Goal: Task Accomplishment & Management: Use online tool/utility

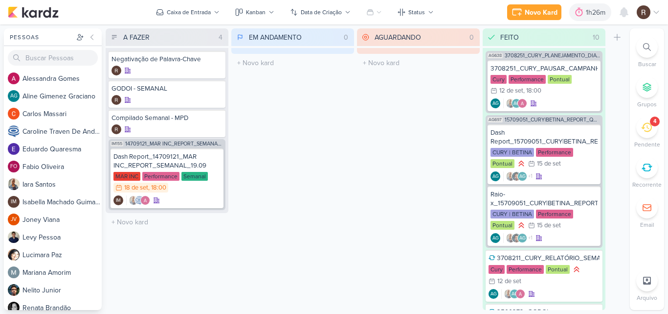
scroll to position [874, 0]
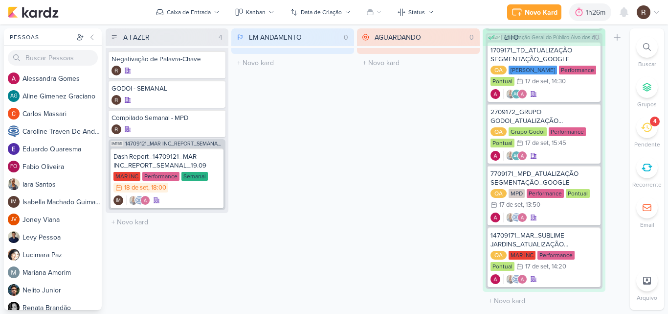
click at [651, 134] on div "4" at bounding box center [647, 127] width 22 height 22
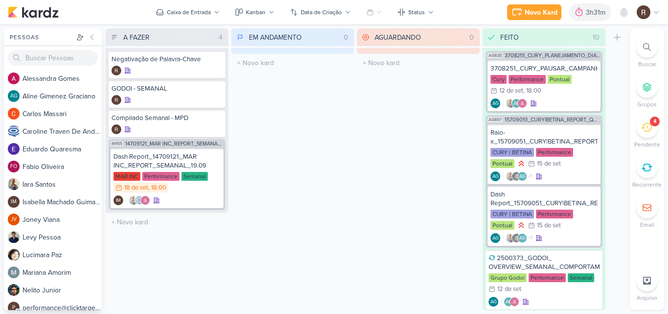
click at [656, 123] on div "4" at bounding box center [655, 121] width 3 height 8
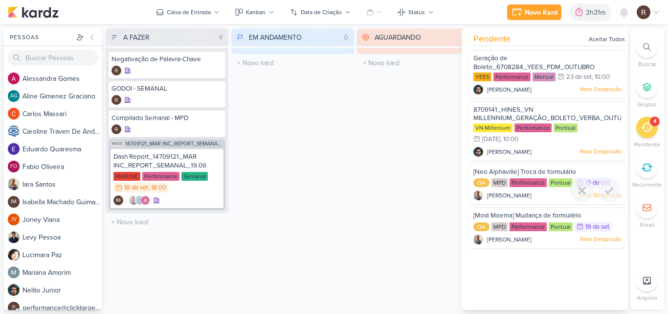
click at [479, 173] on span "[Neo Alphaville] Troca de formulário" at bounding box center [525, 172] width 103 height 8
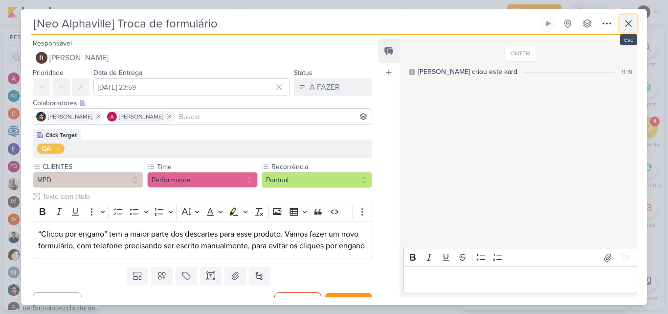
click at [627, 21] on icon at bounding box center [629, 24] width 12 height 12
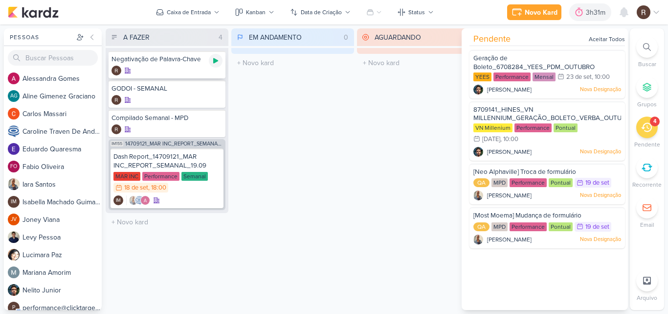
click at [221, 65] on div at bounding box center [216, 61] width 14 height 14
click at [267, 125] on div "EM ANDAMENTO 0 Mover Para Esquerda Mover Para Direita Deletar O título do kard …" at bounding box center [292, 168] width 123 height 281
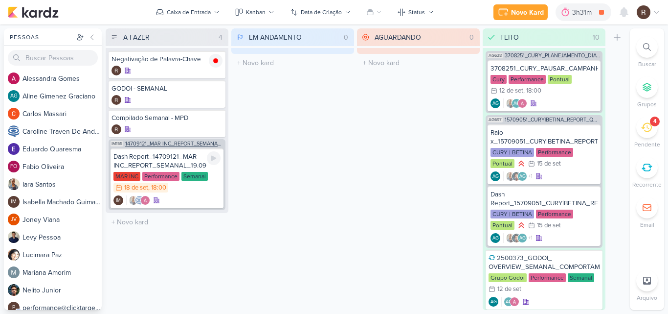
click at [184, 146] on span "14709121_MAR INC_REPORT_SEMANAL_19.09" at bounding box center [174, 143] width 98 height 5
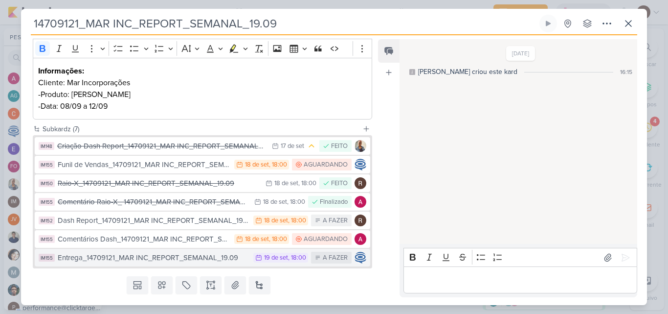
scroll to position [147, 0]
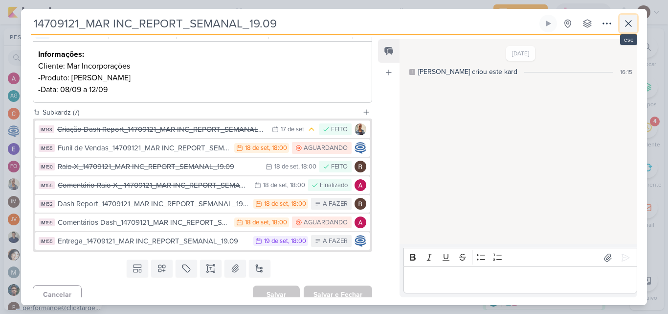
click at [626, 24] on icon at bounding box center [629, 24] width 12 height 12
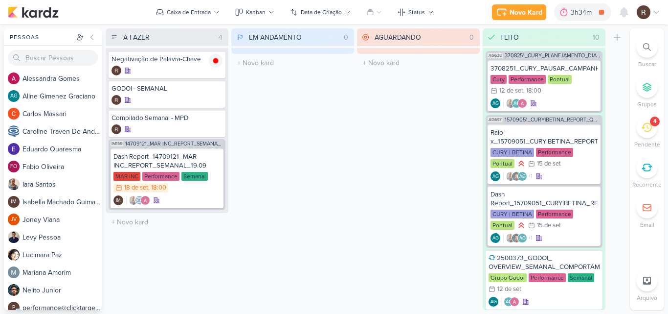
click at [354, 188] on div "A FAZER 4 Mover Para Esquerda Mover Para Direita Deletar Negativação de Palavra…" at bounding box center [366, 168] width 521 height 281
click at [192, 164] on div "Dash Report_14709121_MAR INC_REPORT_SEMANAL_19.09" at bounding box center [166, 161] width 107 height 18
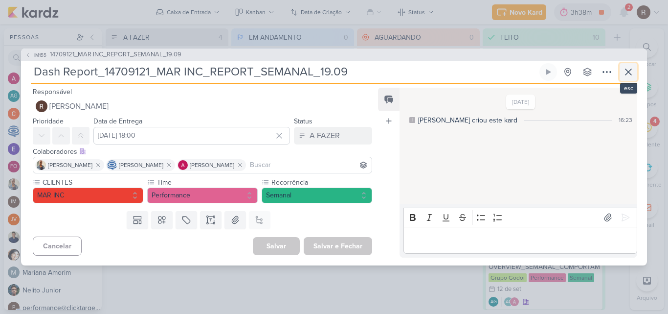
click at [630, 75] on icon at bounding box center [629, 72] width 12 height 12
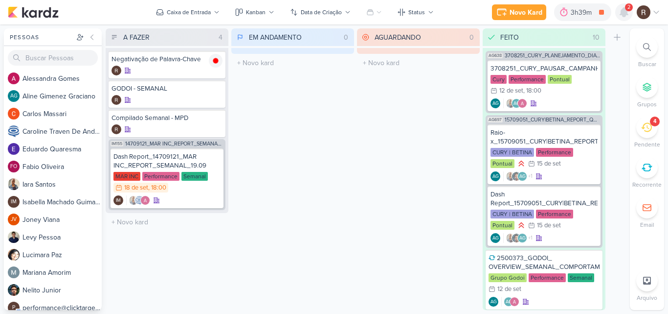
click at [628, 12] on icon at bounding box center [624, 12] width 8 height 9
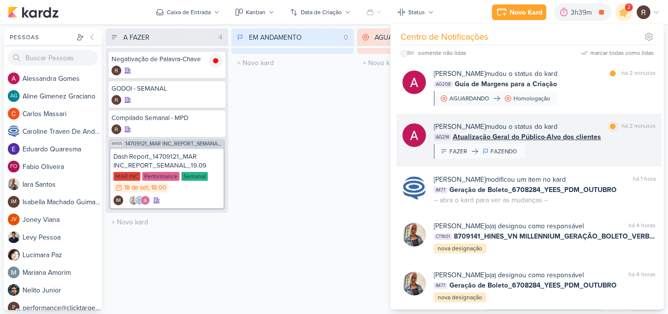
click at [597, 131] on div "Alessandra Gomes mudou o status do kard marcar como lida há 2 minutos" at bounding box center [545, 126] width 222 height 10
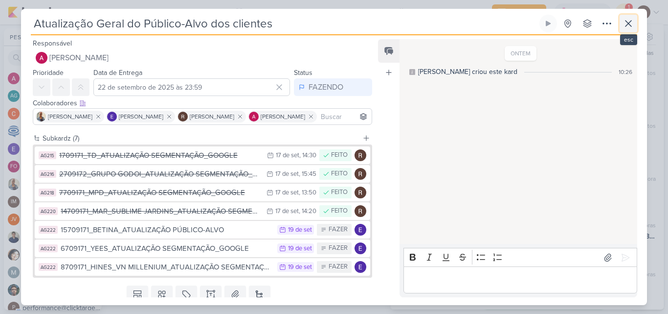
click at [632, 23] on icon at bounding box center [629, 24] width 12 height 12
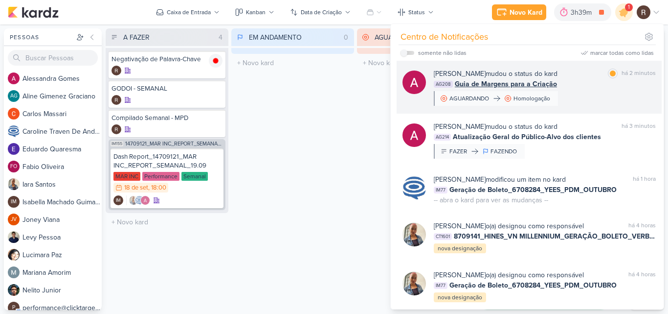
click at [596, 78] on div "Alessandra Gomes mudou o status do kard marcar como lida há 2 minutos" at bounding box center [545, 73] width 222 height 10
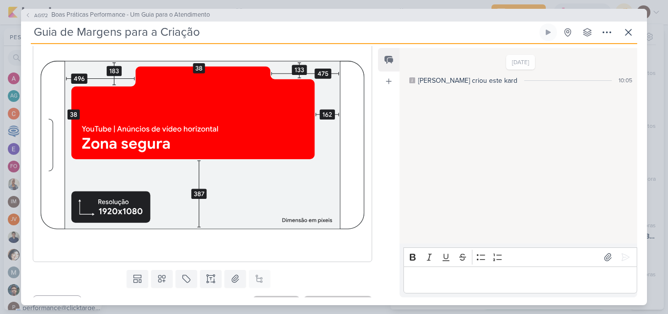
scroll to position [1440, 0]
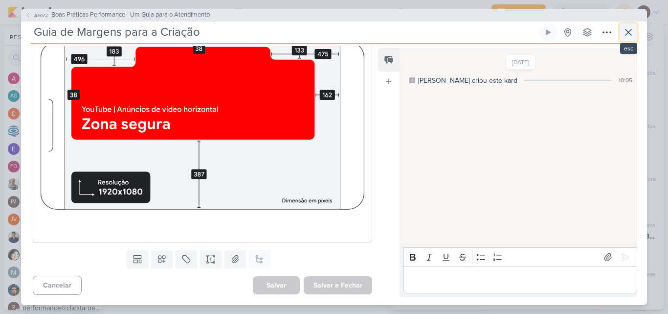
click at [631, 38] on icon at bounding box center [629, 32] width 12 height 12
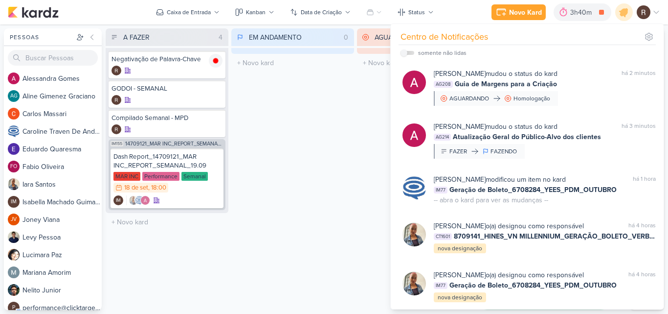
click at [306, 203] on div "EM ANDAMENTO 0 Mover Para Esquerda Mover Para Direita Deletar O título do kard …" at bounding box center [292, 168] width 123 height 281
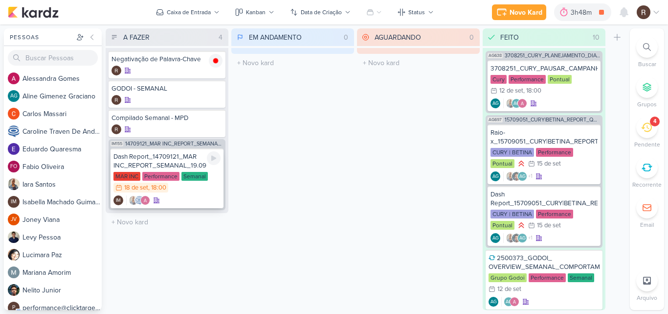
click at [186, 162] on div "Dash Report_14709121_MAR INC_REPORT_SEMANAL_19.09" at bounding box center [166, 161] width 107 height 18
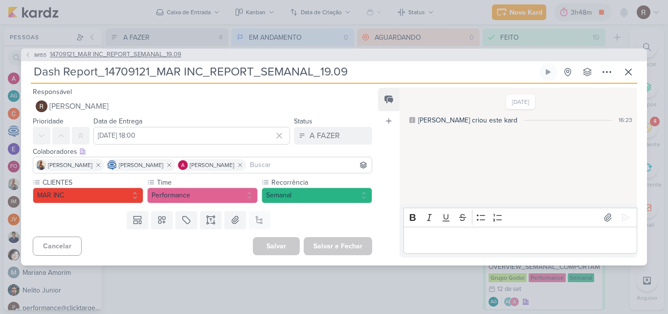
click at [139, 57] on span "14709121_MAR INC_REPORT_SEMANAL_19.09" at bounding box center [116, 55] width 132 height 10
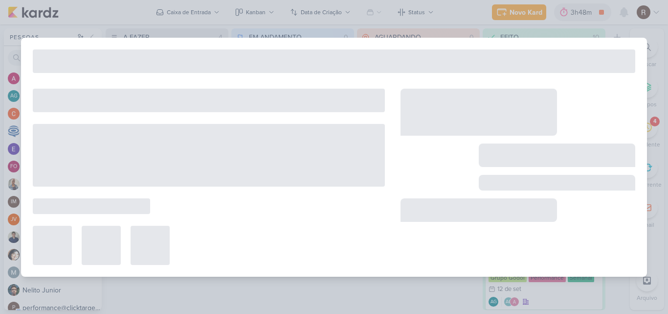
type input "14709121_MAR INC_REPORT_SEMANAL_19.09"
type input "19 de setembro de 2025 às 14:00"
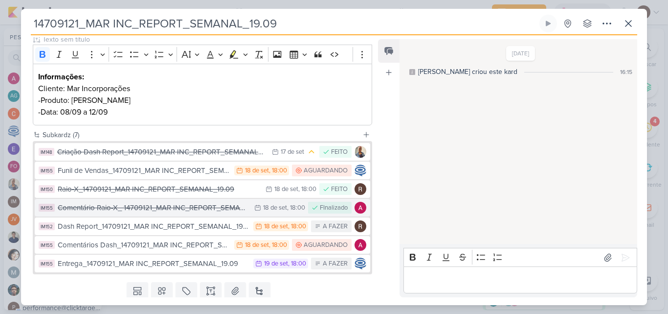
scroll to position [107, 0]
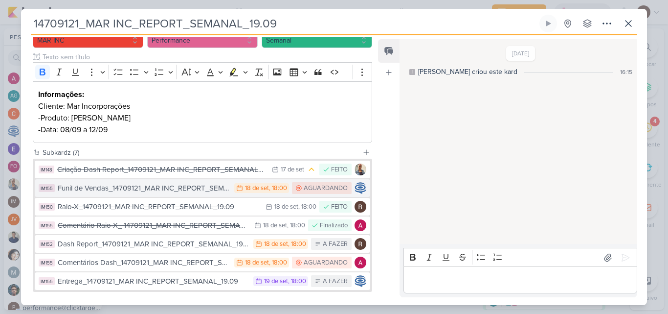
click at [192, 191] on div "Funil de Vendas_14709121_MAR INC_REPORT_SEMANAL_19.09" at bounding box center [144, 187] width 172 height 11
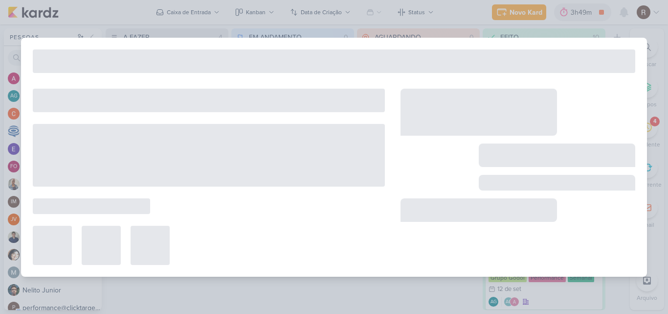
type input "Funil de Vendas_14709121_MAR INC_REPORT_SEMANAL_19.09"
type input "18 de setembro de 2025 às 18:00"
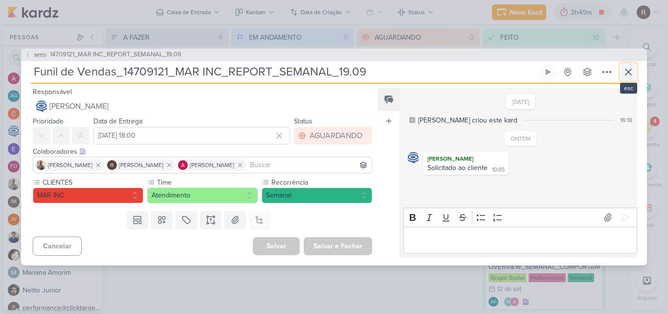
click at [626, 74] on icon at bounding box center [629, 72] width 6 height 6
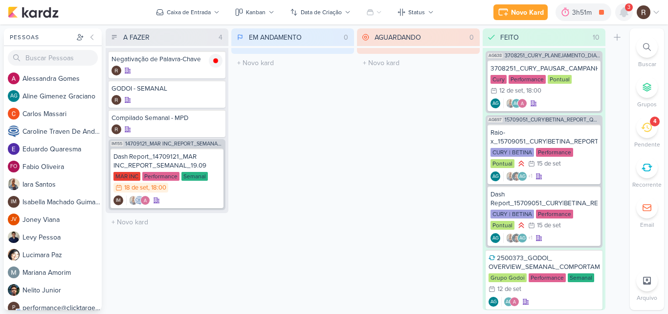
click at [624, 8] on icon at bounding box center [624, 12] width 8 height 9
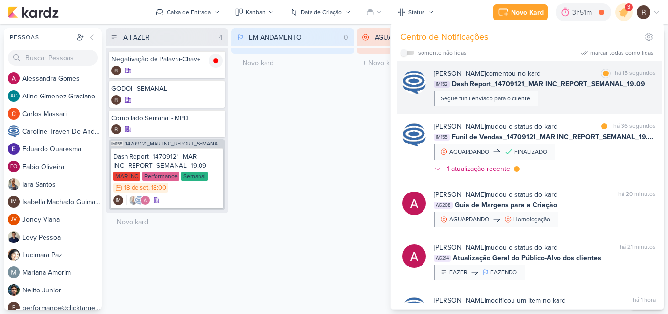
click at [576, 96] on div "Caroline Traven De Andrade comentou no kard marcar como lida há 15 segundos IM1…" at bounding box center [545, 86] width 222 height 37
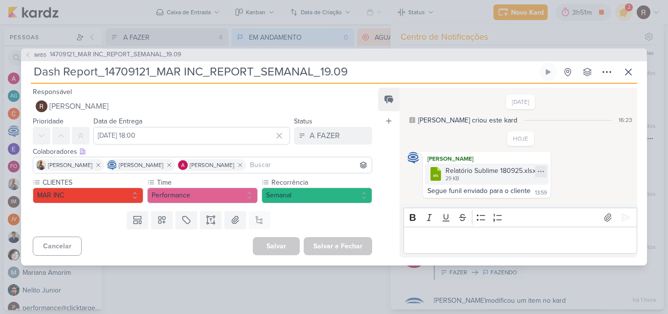
click at [540, 171] on icon at bounding box center [540, 171] width 5 height 0
click at [500, 201] on div "Baixar" at bounding box center [493, 204] width 19 height 10
click at [159, 57] on span "14709121_MAR INC_REPORT_SEMANAL_19.09" at bounding box center [116, 55] width 132 height 10
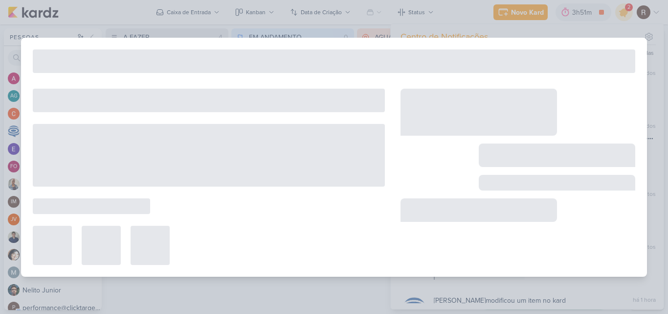
type input "14709121_MAR INC_REPORT_SEMANAL_19.09"
type input "19 de setembro de 2025 às 14:00"
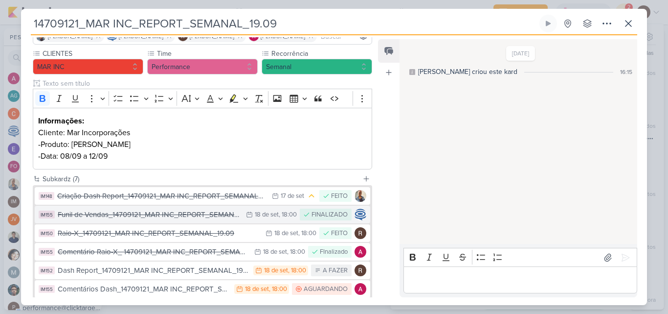
scroll to position [98, 0]
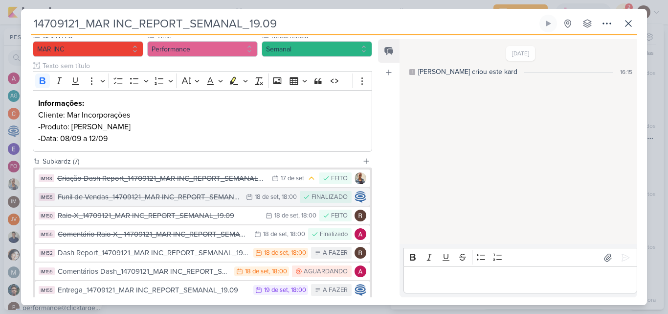
click at [257, 202] on div "18/9 18 de set , 18:00" at bounding box center [271, 197] width 51 height 10
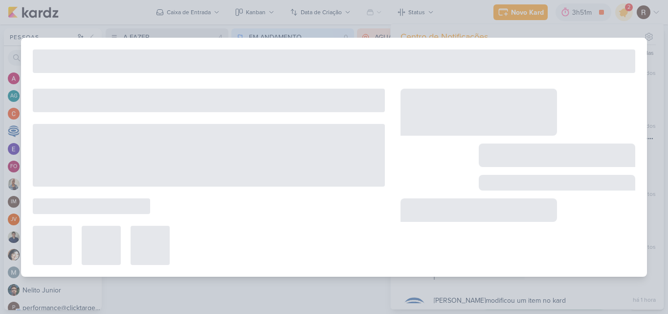
type input "Funil de Vendas_14709121_MAR INC_REPORT_SEMANAL_19.09"
type input "18 de setembro de 2025 às 18:00"
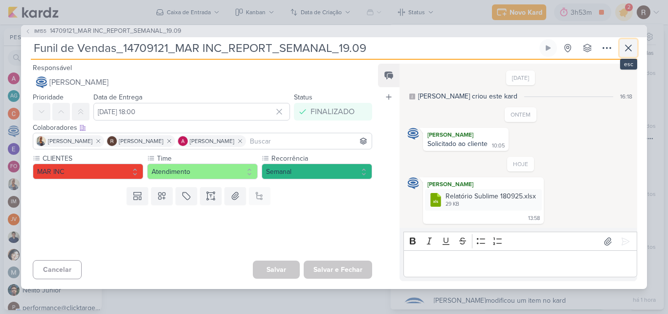
click at [620, 49] on button at bounding box center [629, 48] width 18 height 18
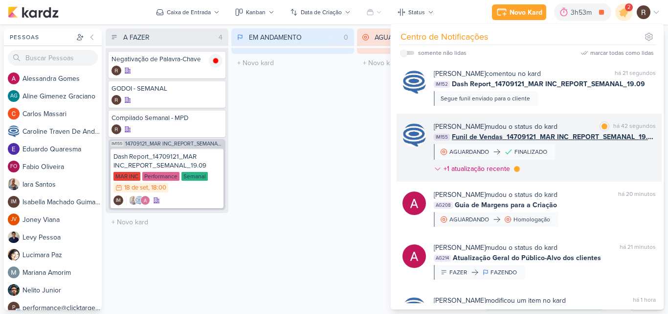
click at [558, 128] on div "Caroline Traven De Andrade mudou o status do kard" at bounding box center [496, 126] width 124 height 10
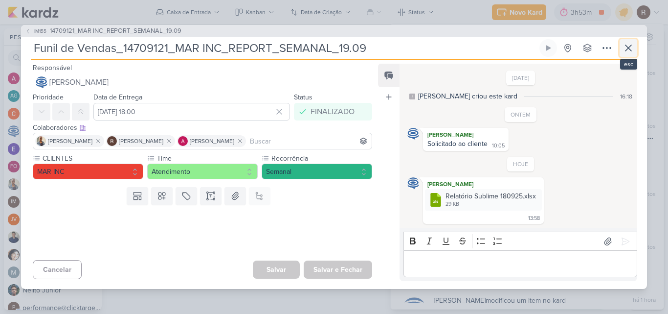
click at [626, 55] on button at bounding box center [629, 48] width 18 height 18
